Goal: Information Seeking & Learning: Understand process/instructions

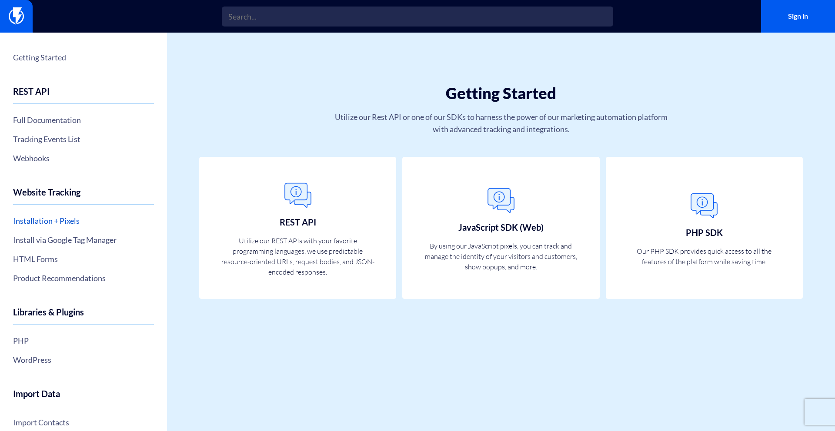
click at [75, 218] on link "Installation + Pixels" at bounding box center [83, 220] width 141 height 15
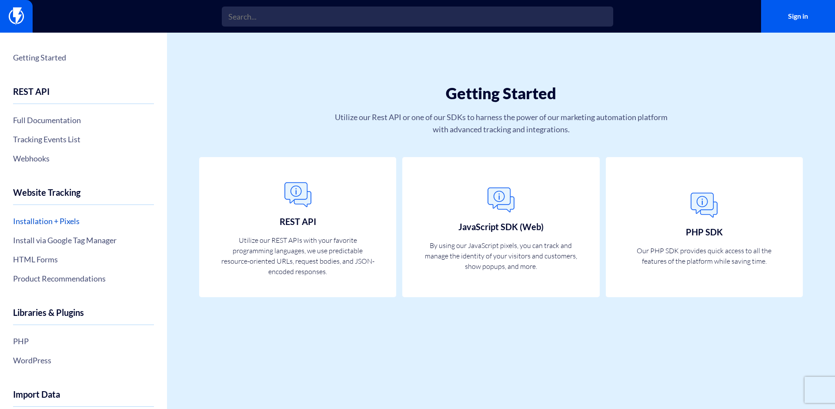
click at [60, 223] on link "Installation + Pixels" at bounding box center [83, 220] width 141 height 15
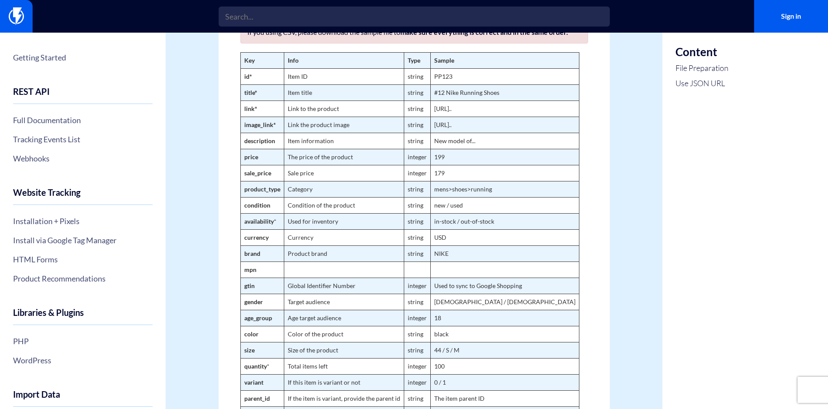
scroll to position [388, 0]
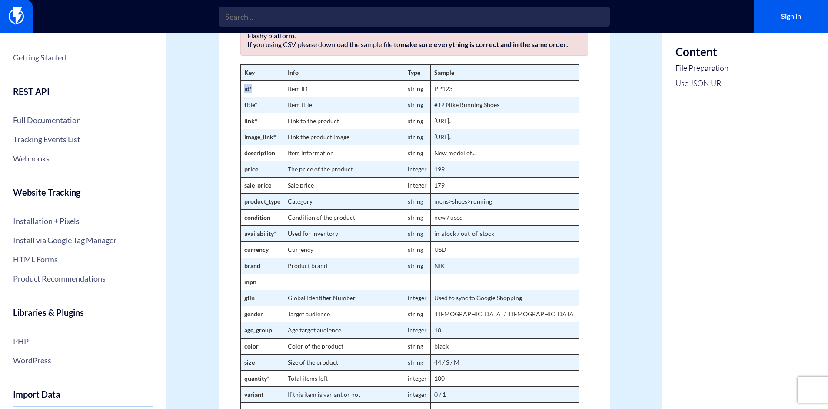
drag, startPoint x: 253, startPoint y: 97, endPoint x: 258, endPoint y: 97, distance: 4.8
click at [258, 96] on td "id*" at bounding box center [261, 88] width 43 height 16
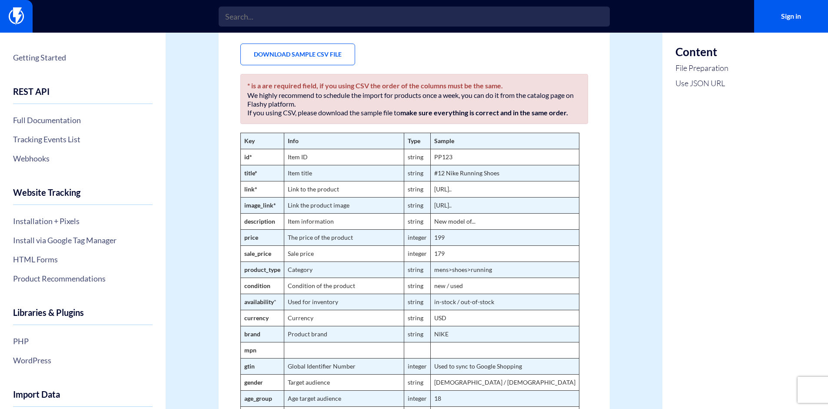
scroll to position [0, 0]
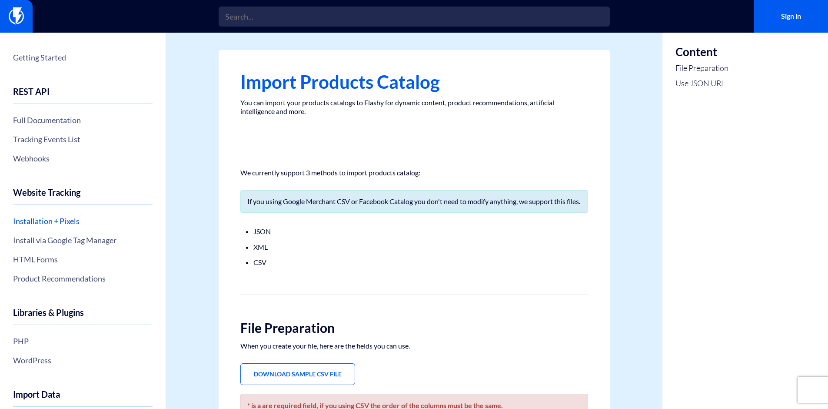
click at [54, 221] on link "Installation + Pixels" at bounding box center [83, 220] width 140 height 15
